Goal: Task Accomplishment & Management: Manage account settings

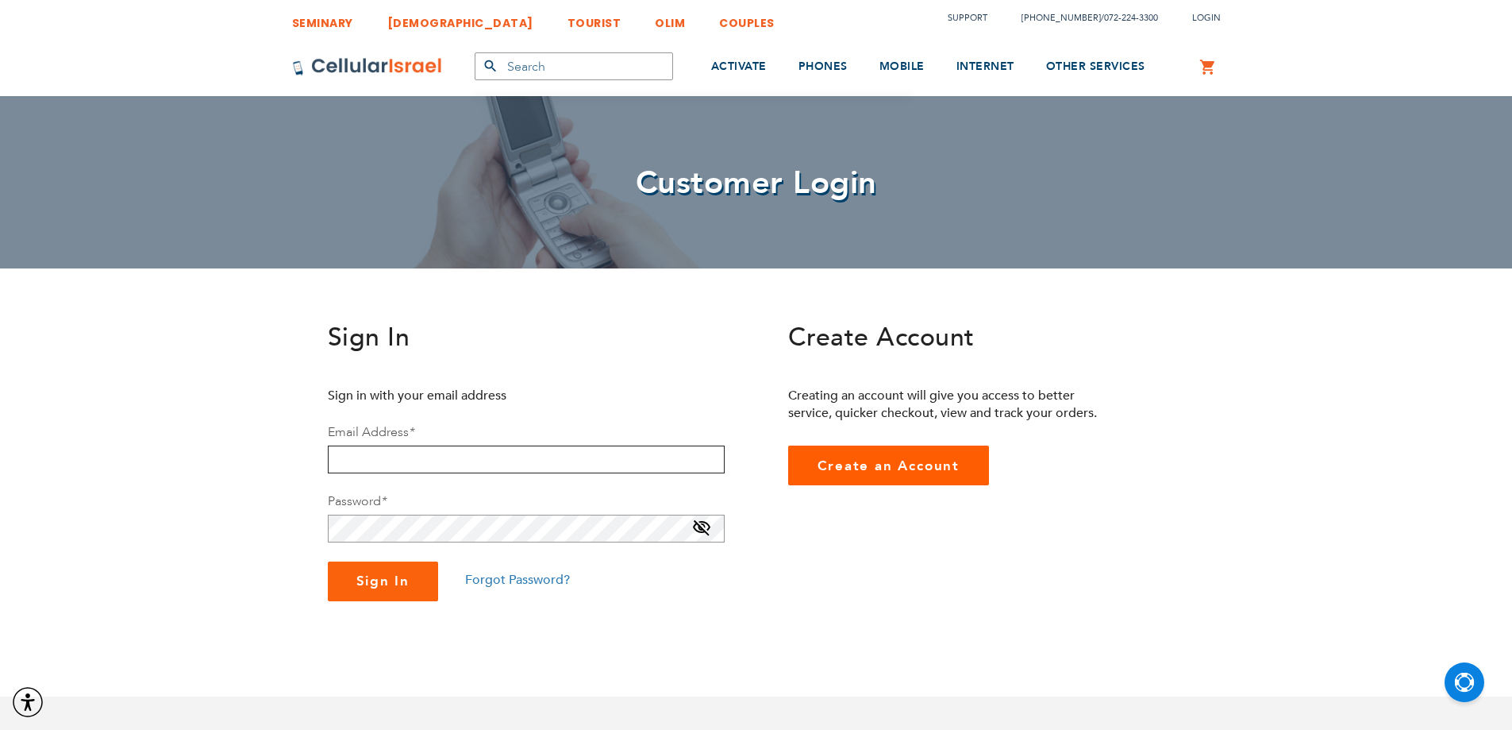
click at [524, 462] on input "email" at bounding box center [526, 459] width 397 height 28
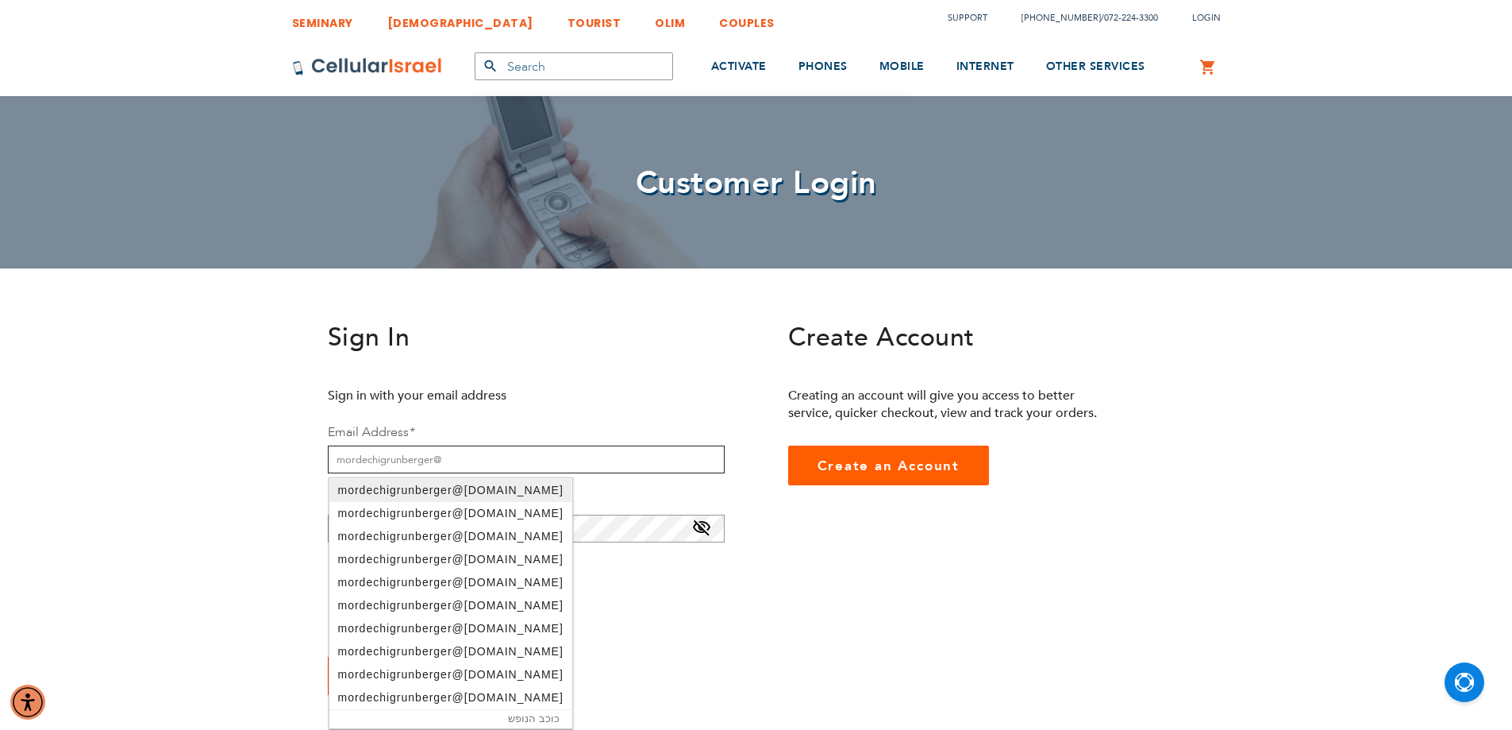
type input "[EMAIL_ADDRESS][DOMAIN_NAME]"
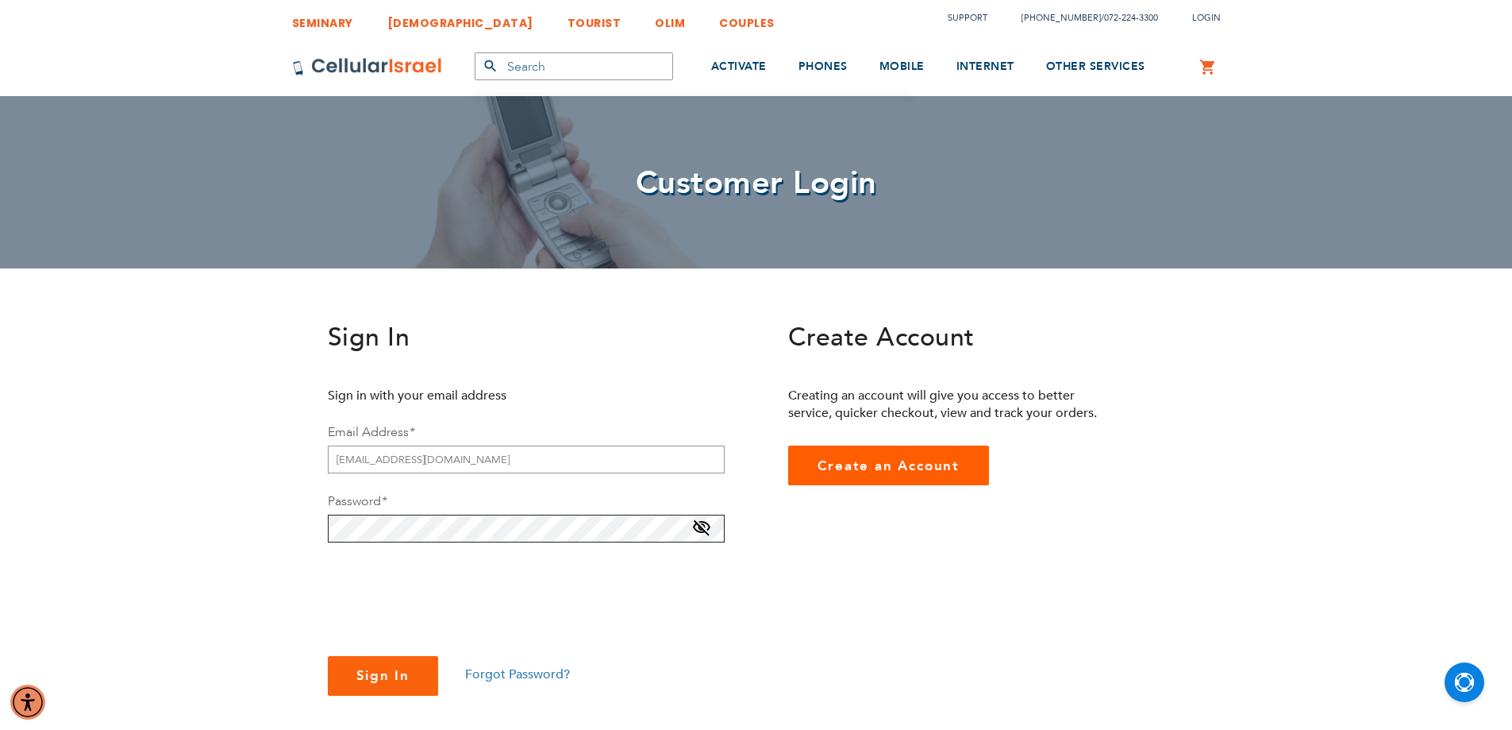
click at [328, 656] on button "Sign In" at bounding box center [383, 676] width 111 height 40
checkbox input "true"
click at [393, 710] on button "Sign In" at bounding box center [383, 695] width 111 height 40
click at [398, 698] on span "Sign In" at bounding box center [383, 694] width 54 height 18
